Goal: Check status

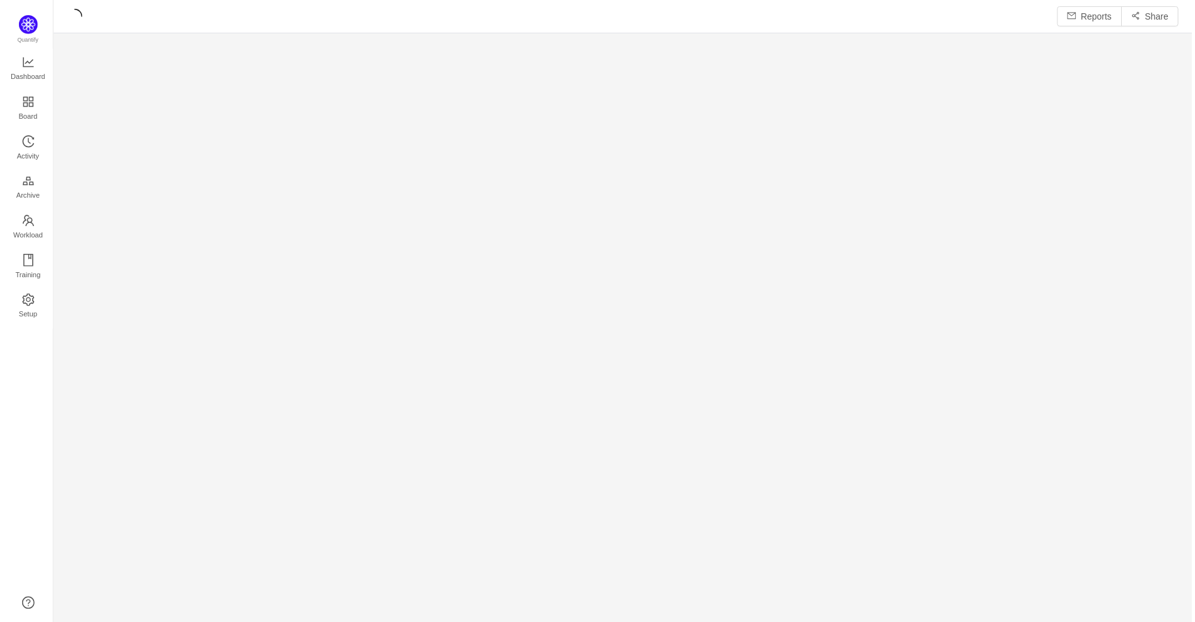
scroll to position [625, 1145]
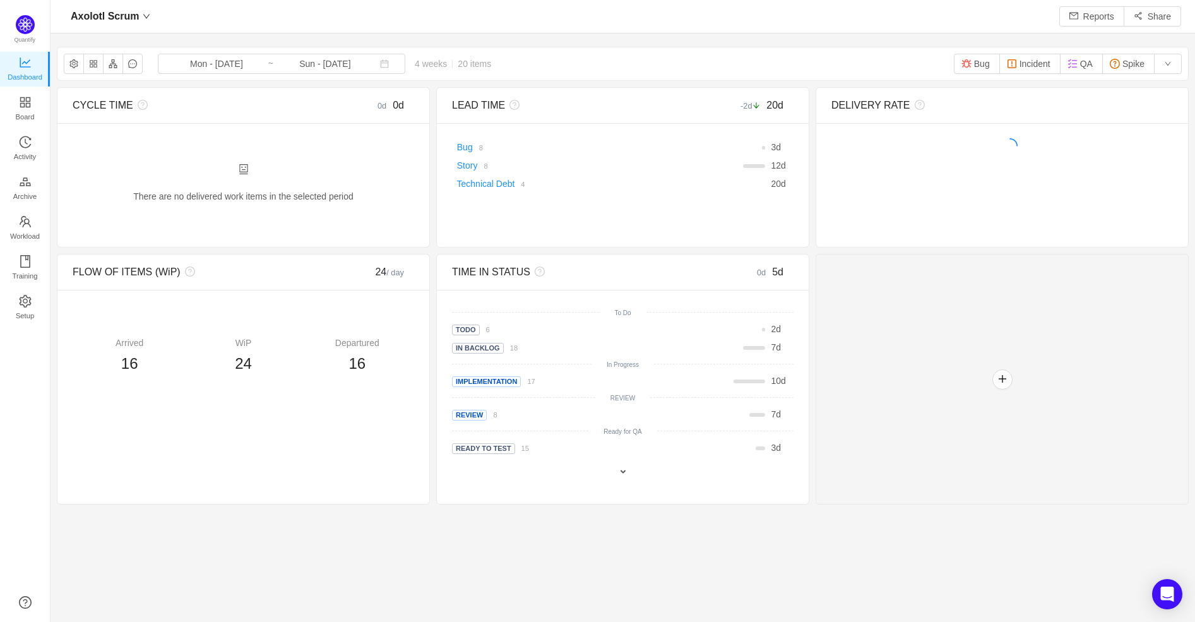
scroll to position [622, 1145]
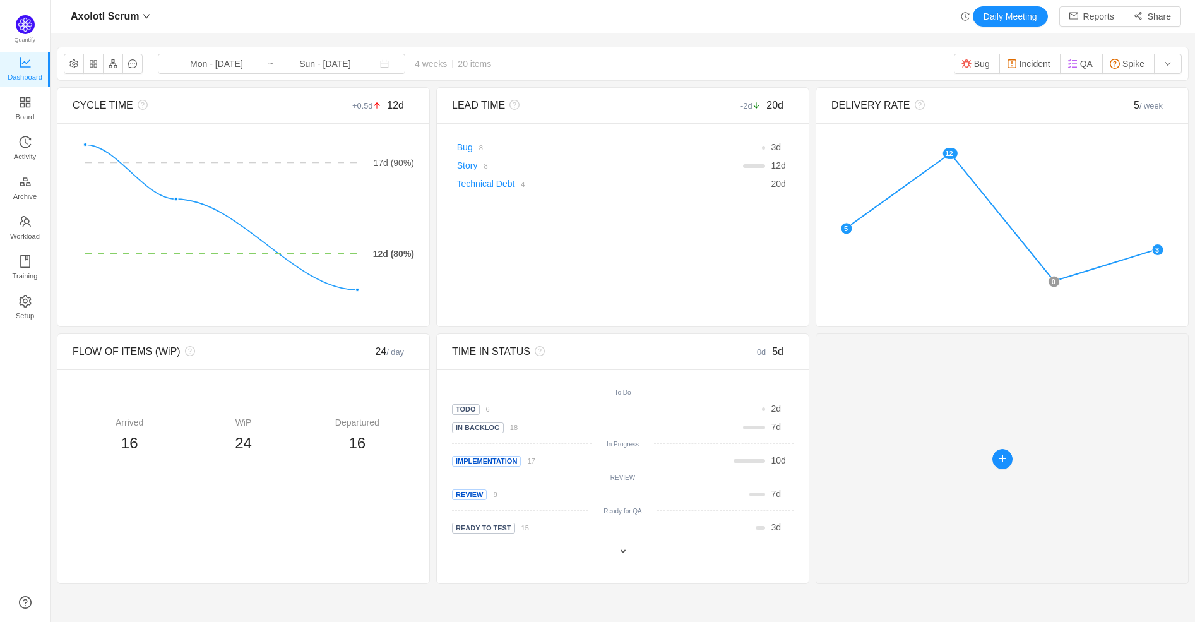
click at [990, 455] on div at bounding box center [1002, 458] width 373 height 251
